Goal: Information Seeking & Learning: Learn about a topic

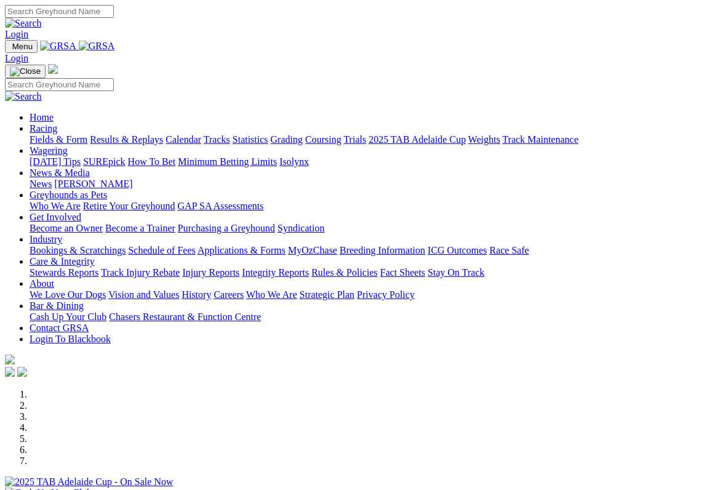
scroll to position [273, 0]
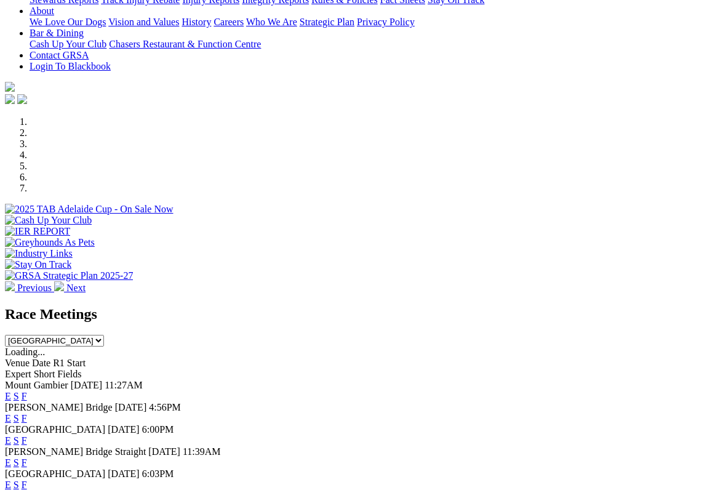
click at [27, 479] on link "F" at bounding box center [25, 484] width 6 height 10
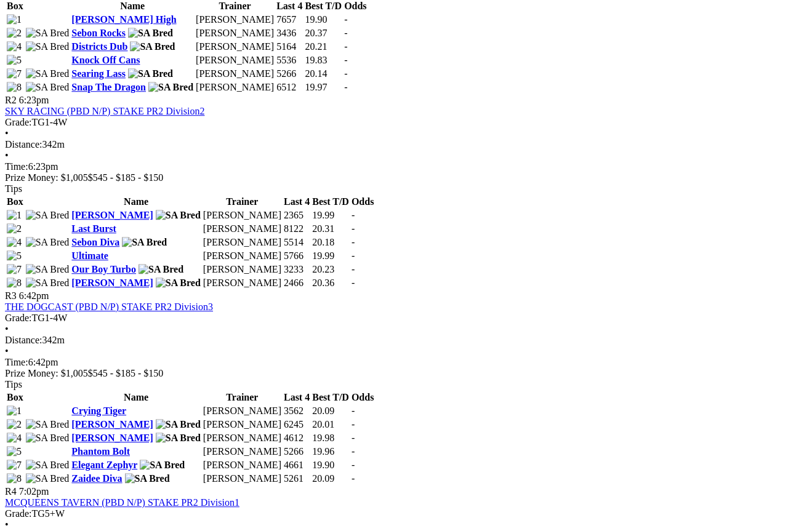
scroll to position [757, 0]
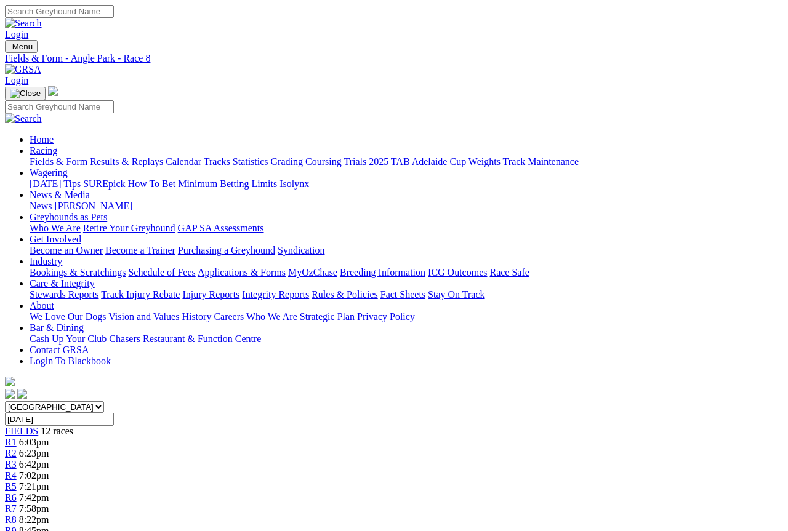
click at [49, 492] on span "7:42pm" at bounding box center [34, 497] width 30 height 10
click at [44, 156] on link "Fields & Form" at bounding box center [59, 161] width 58 height 10
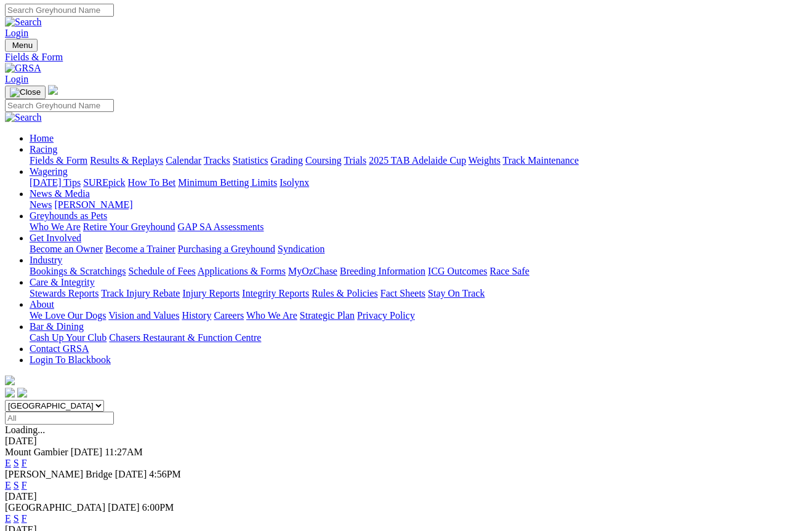
scroll to position [1, 0]
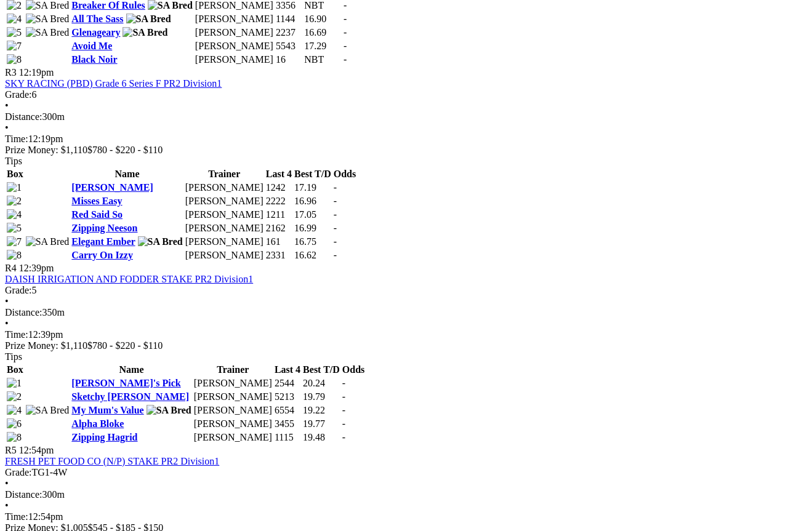
scroll to position [946, 0]
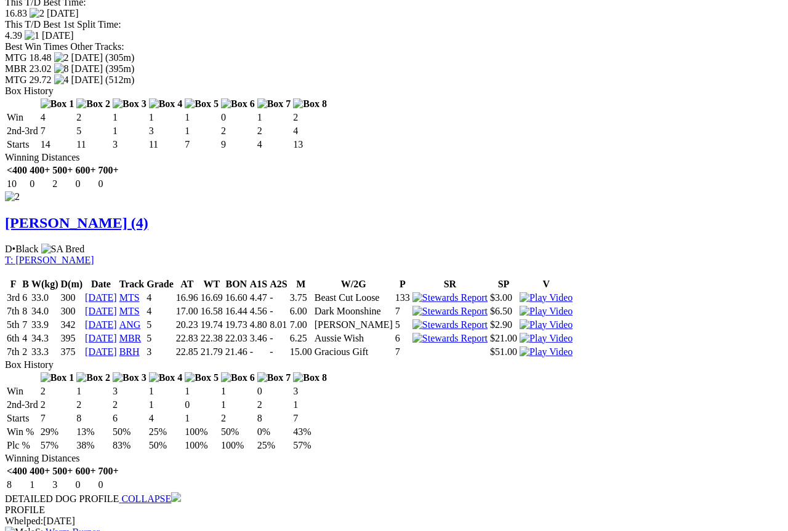
scroll to position [1336, 0]
